Goal: Find specific page/section: Find specific page/section

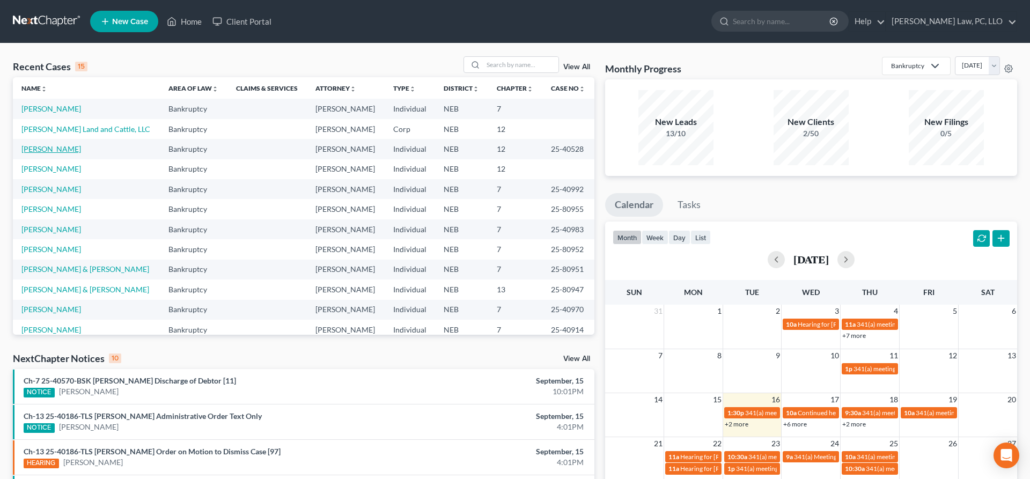
click at [57, 150] on link "[PERSON_NAME]" at bounding box center [51, 148] width 60 height 9
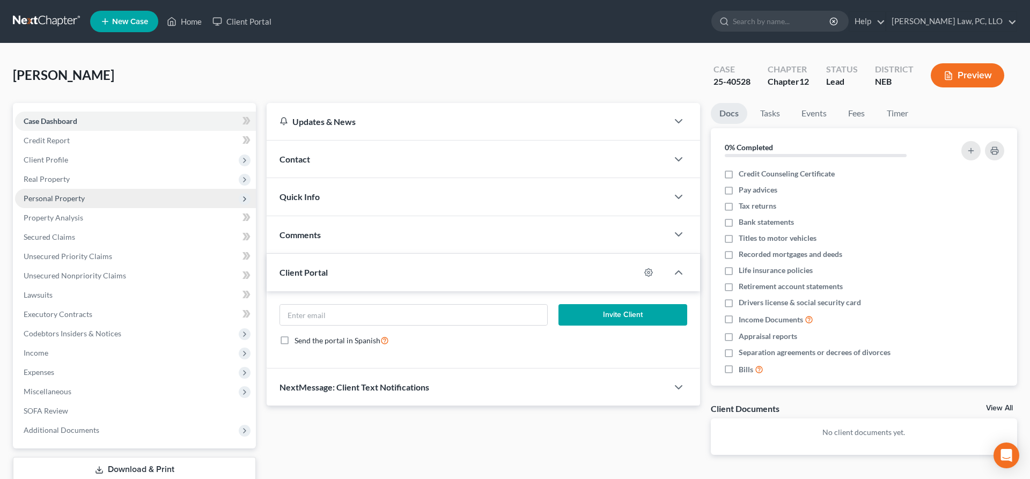
click at [70, 202] on span "Personal Property" at bounding box center [54, 198] width 61 height 9
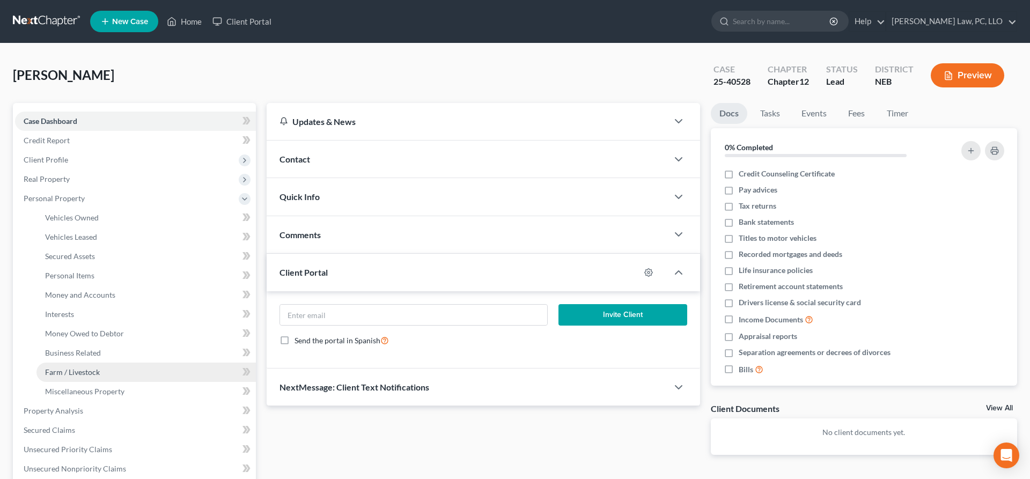
click at [78, 368] on span "Farm / Livestock" at bounding box center [72, 371] width 55 height 9
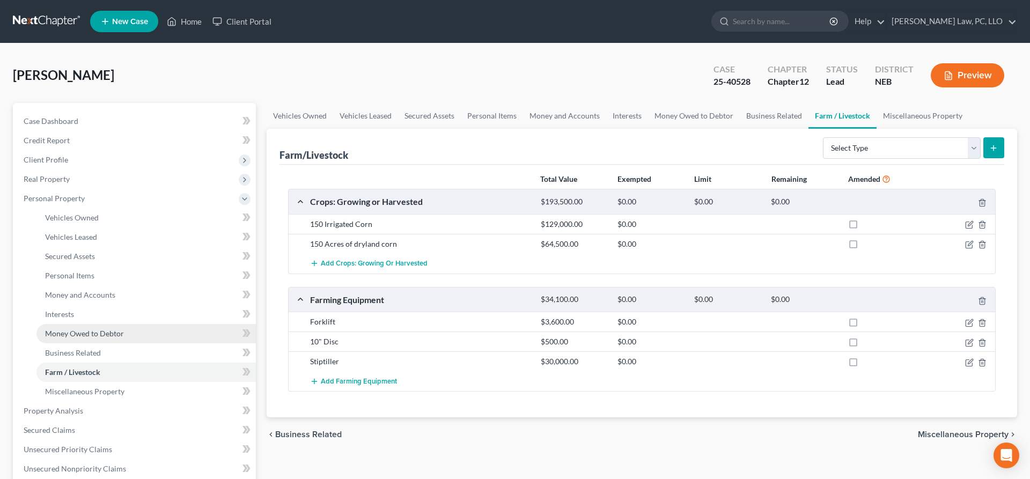
click at [83, 335] on span "Money Owed to Debtor" at bounding box center [84, 333] width 79 height 9
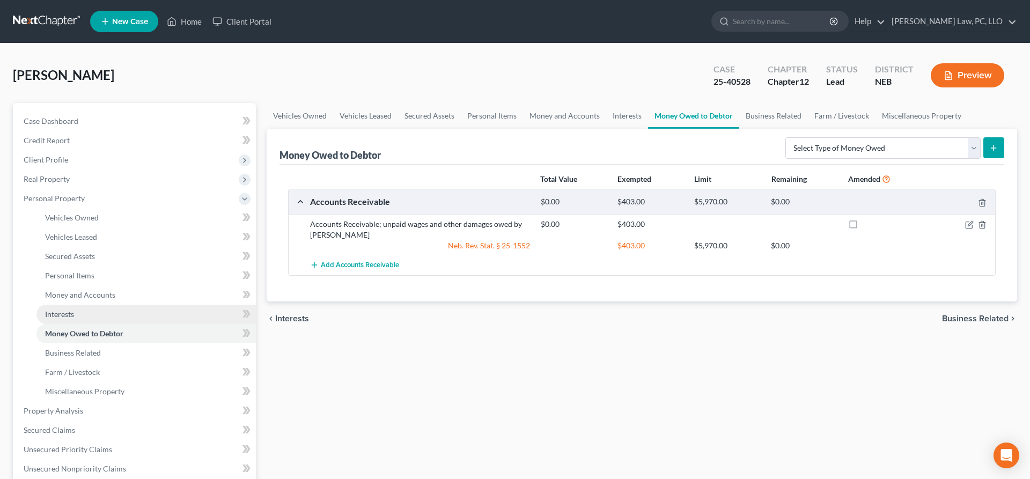
click at [76, 315] on link "Interests" at bounding box center [145, 314] width 219 height 19
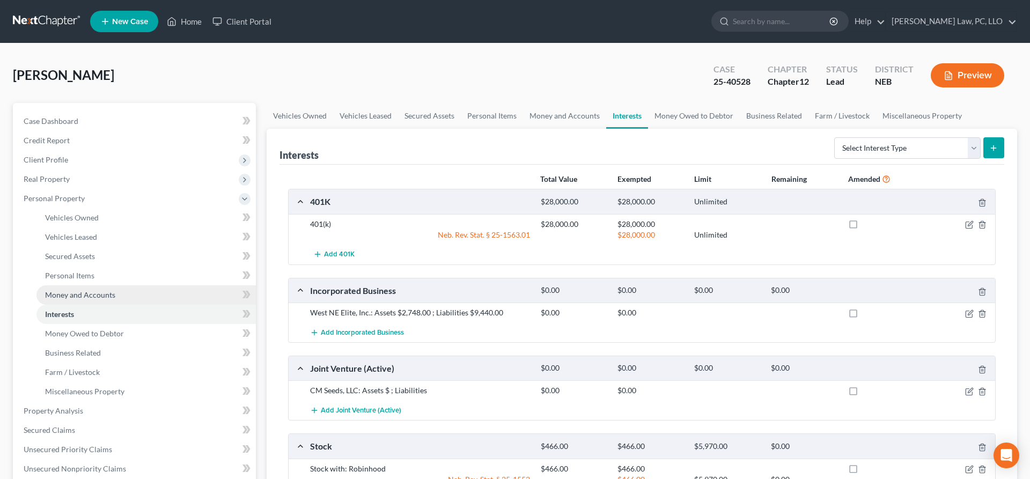
click at [90, 292] on span "Money and Accounts" at bounding box center [80, 294] width 70 height 9
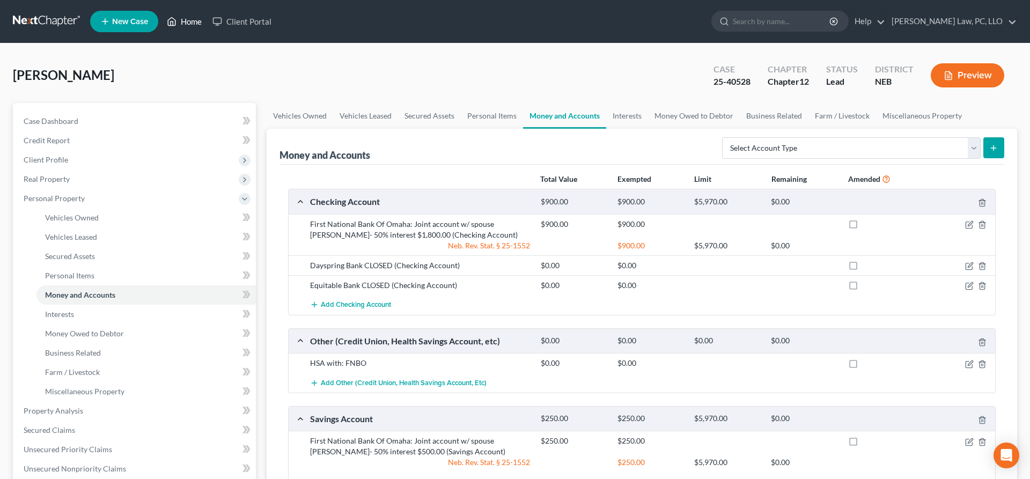
click at [186, 16] on link "Home" at bounding box center [184, 21] width 46 height 19
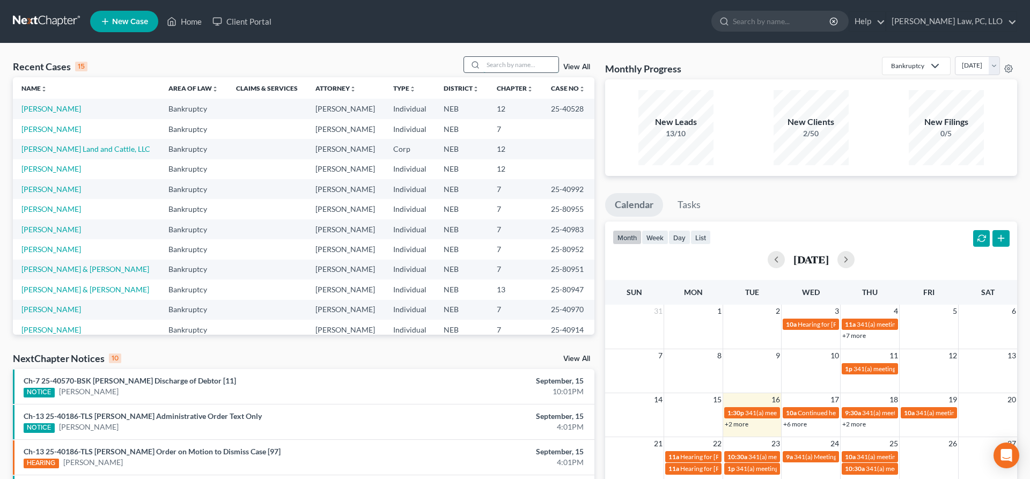
click at [524, 66] on input "search" at bounding box center [520, 65] width 75 height 16
type input "[PERSON_NAME]"
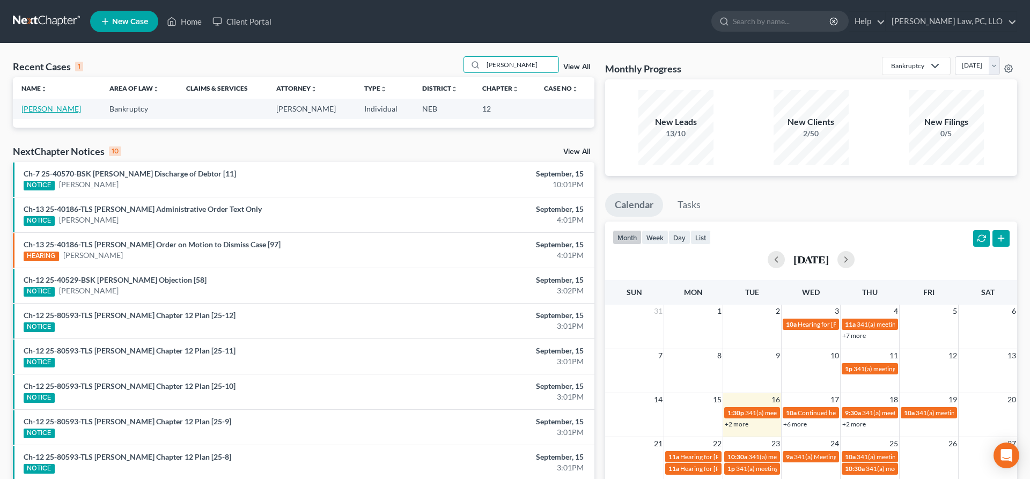
click at [56, 106] on link "[PERSON_NAME]" at bounding box center [51, 108] width 60 height 9
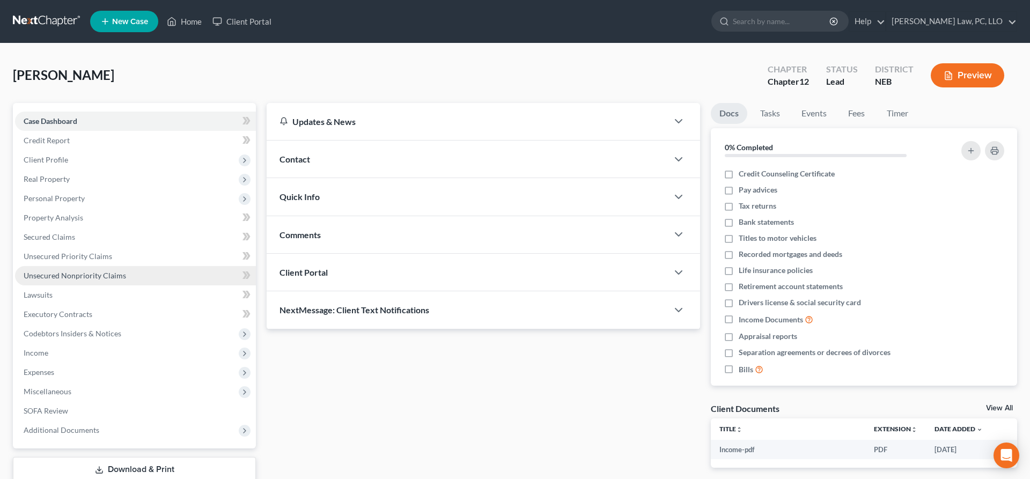
click at [81, 275] on span "Unsecured Nonpriority Claims" at bounding box center [75, 275] width 102 height 9
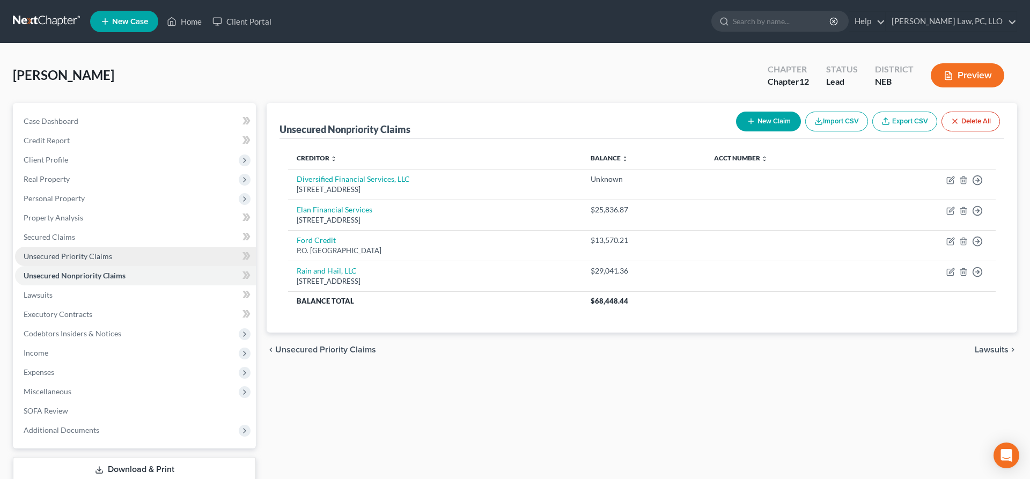
click at [87, 252] on span "Unsecured Priority Claims" at bounding box center [68, 256] width 88 height 9
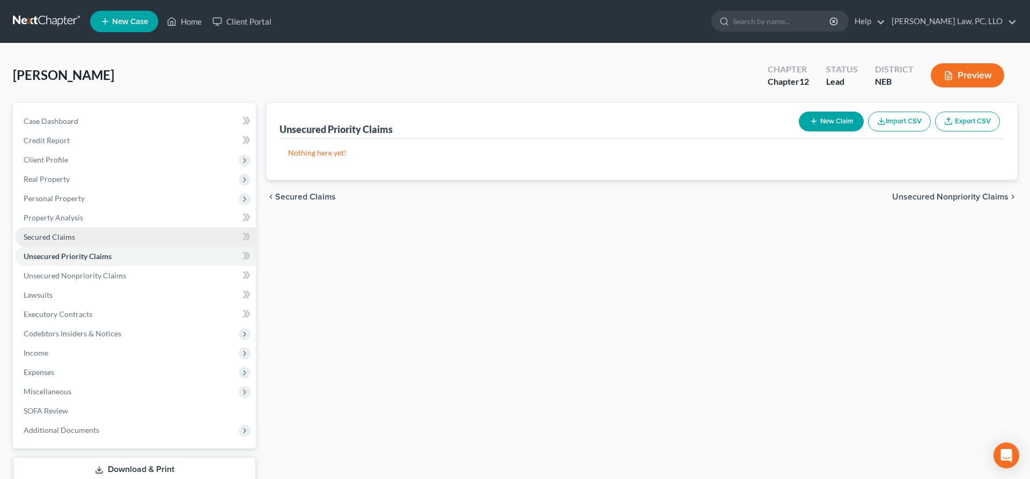
click at [55, 234] on span "Secured Claims" at bounding box center [49, 236] width 51 height 9
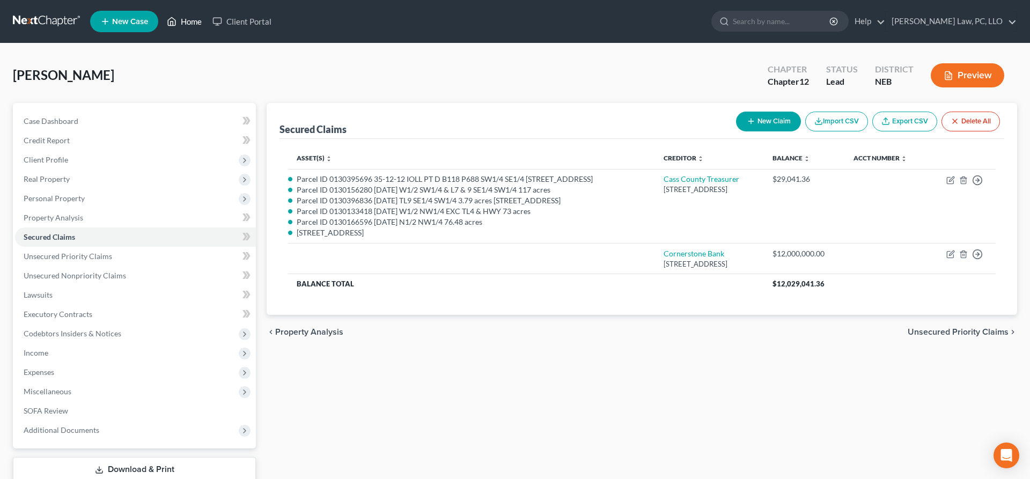
click at [188, 25] on link "Home" at bounding box center [184, 21] width 46 height 19
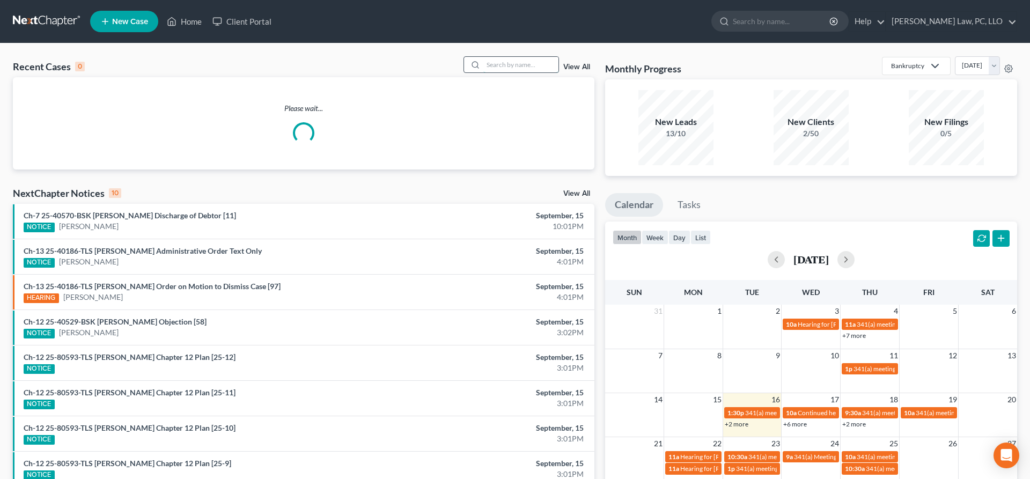
click at [533, 65] on input "search" at bounding box center [520, 65] width 75 height 16
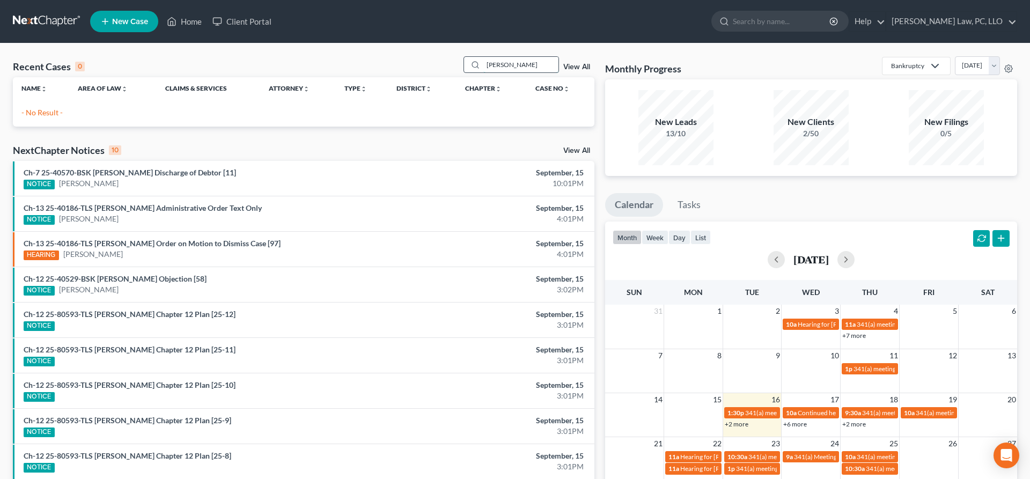
drag, startPoint x: 528, startPoint y: 62, endPoint x: 450, endPoint y: 69, distance: 78.1
click at [483, 69] on input "[PERSON_NAME]" at bounding box center [520, 65] width 75 height 16
type input "atley"
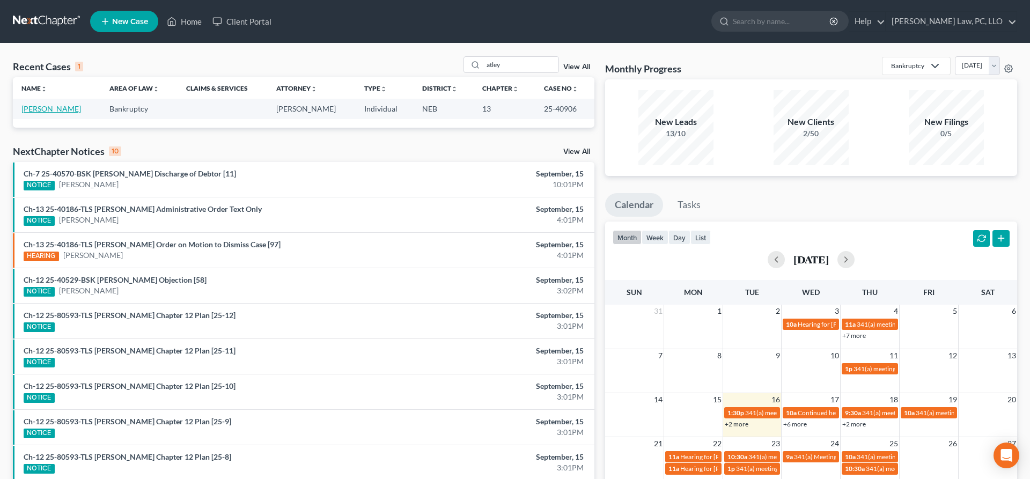
click at [51, 108] on link "[PERSON_NAME]" at bounding box center [51, 108] width 60 height 9
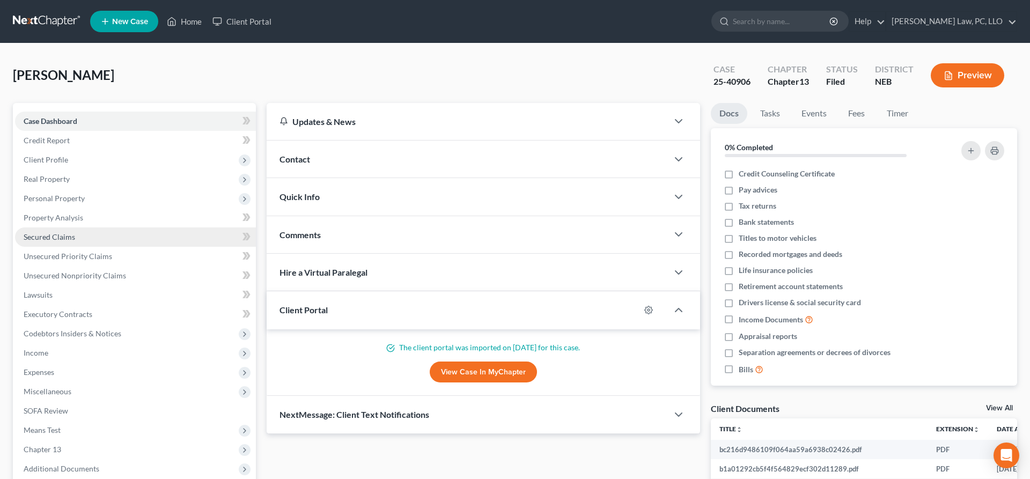
click at [83, 234] on link "Secured Claims" at bounding box center [135, 236] width 241 height 19
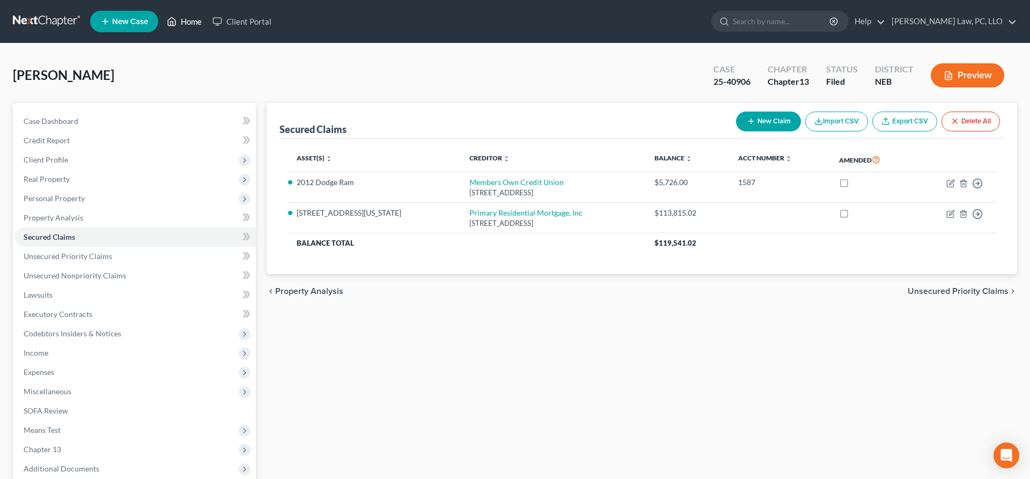
click at [175, 17] on icon at bounding box center [172, 21] width 10 height 13
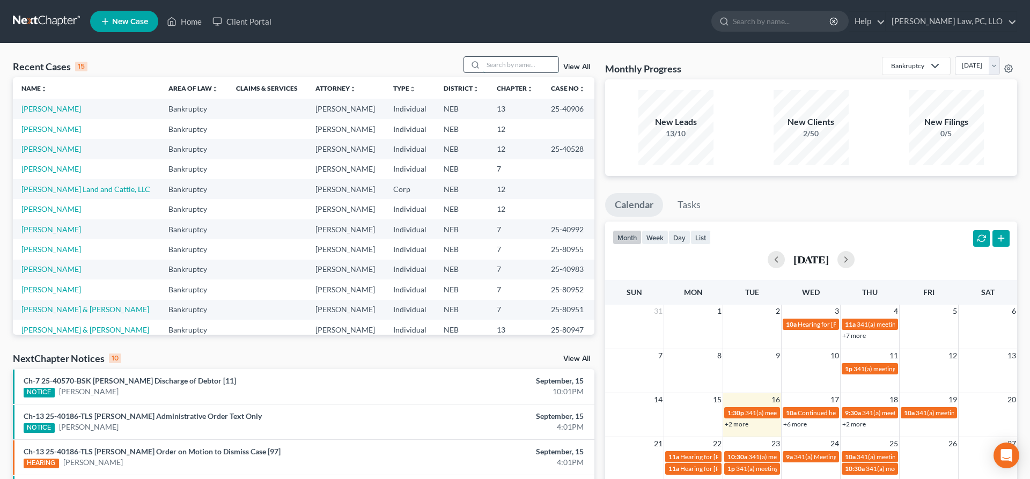
click at [523, 64] on input "search" at bounding box center [520, 65] width 75 height 16
type input "[PERSON_NAME]"
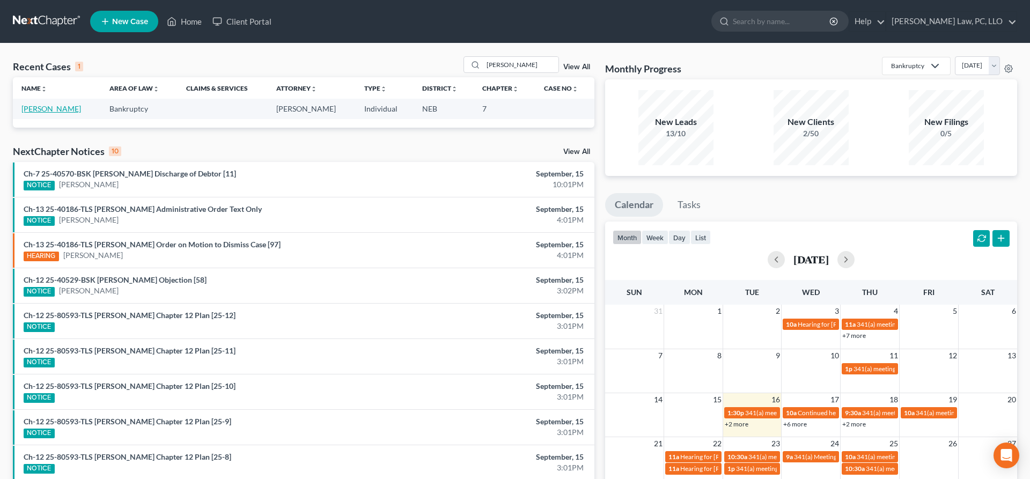
click at [65, 108] on link "[PERSON_NAME]" at bounding box center [51, 108] width 60 height 9
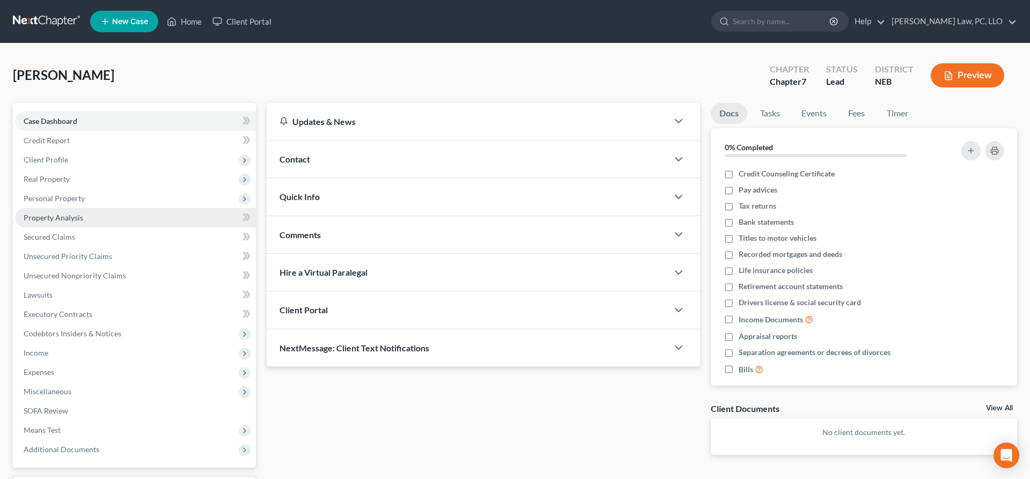
click at [62, 223] on link "Property Analysis" at bounding box center [135, 217] width 241 height 19
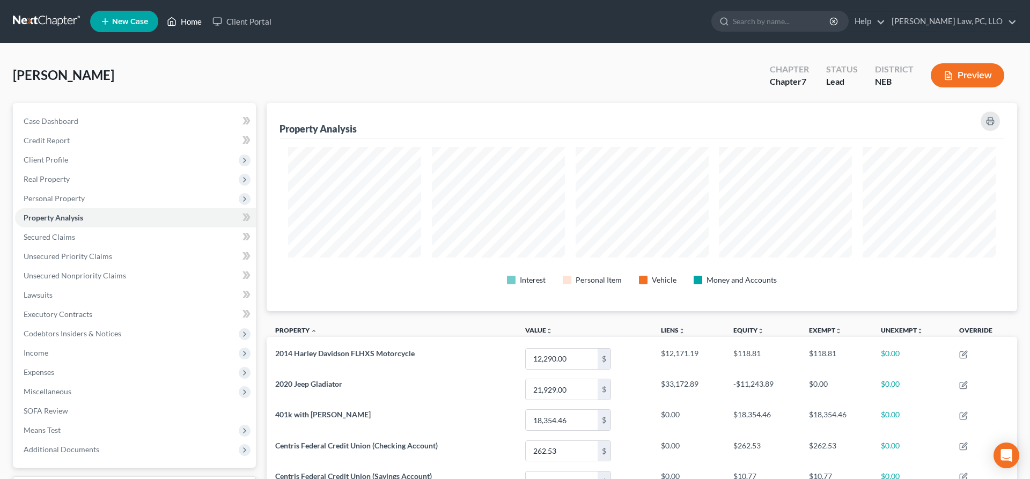
click at [175, 21] on icon at bounding box center [172, 21] width 10 height 13
